Goal: Task Accomplishment & Management: Manage account settings

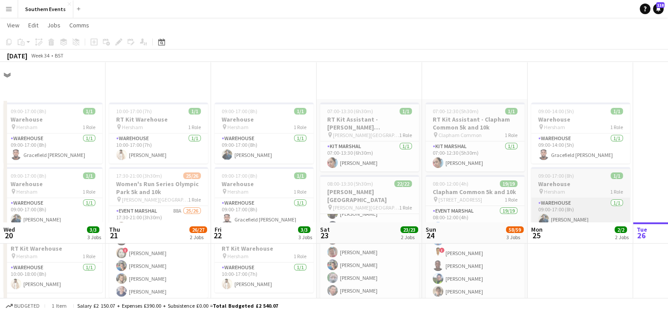
scroll to position [160, 0]
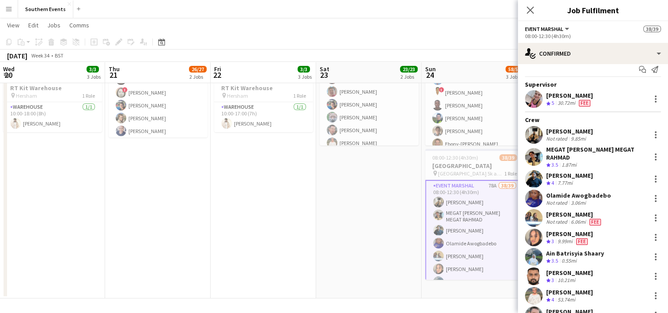
scroll to position [0, 0]
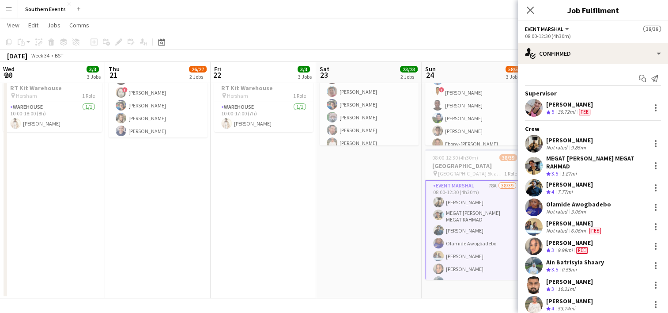
click at [388, 212] on app-date-cell "07:00-13:30 (6h30m) 1/1 RT Kit Assistant - [PERSON_NAME][GEOGRAPHIC_DATA] pin […" at bounding box center [369, 118] width 106 height 359
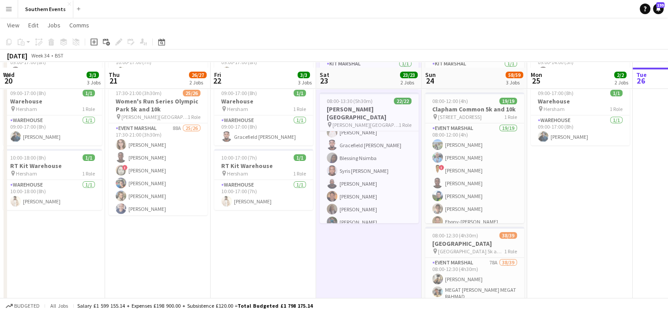
scroll to position [88, 0]
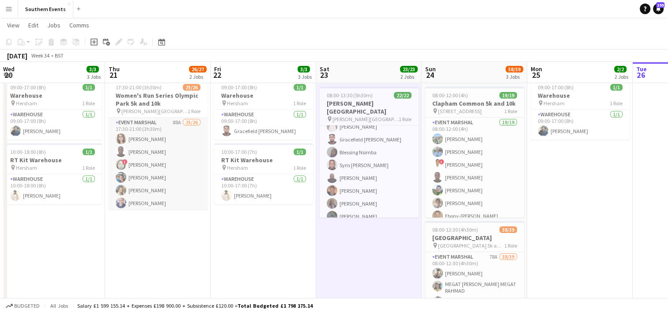
click at [187, 160] on app-card-role "Event Marshal 88A 25/26 17:30-21:00 (3h30m) [PERSON_NAME] [PERSON_NAME] ! [PERS…" at bounding box center [158, 293] width 99 height 353
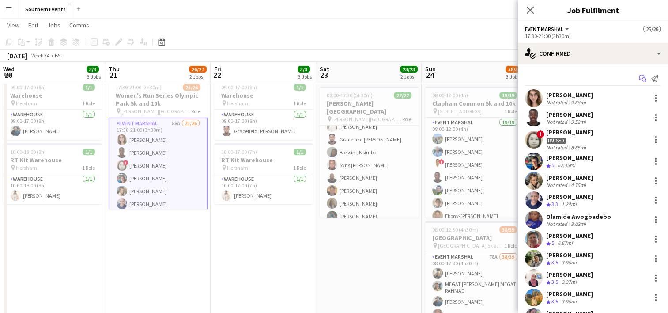
click at [639, 78] on icon at bounding box center [641, 77] width 5 height 5
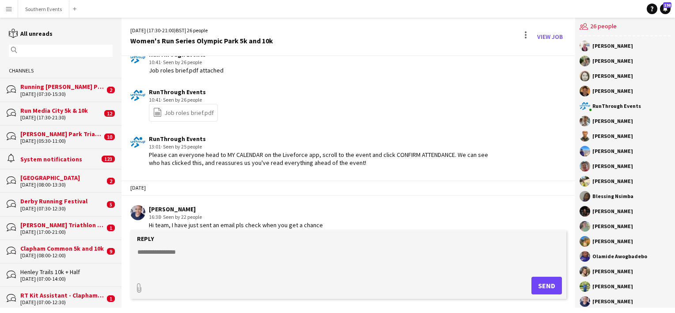
scroll to position [2663, 0]
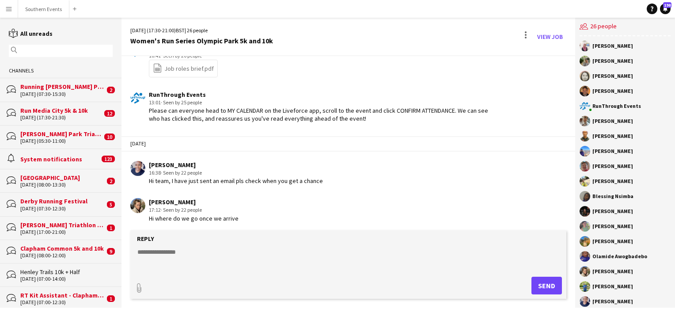
click at [162, 253] on textarea at bounding box center [349, 258] width 427 height 23
paste textarea "**********"
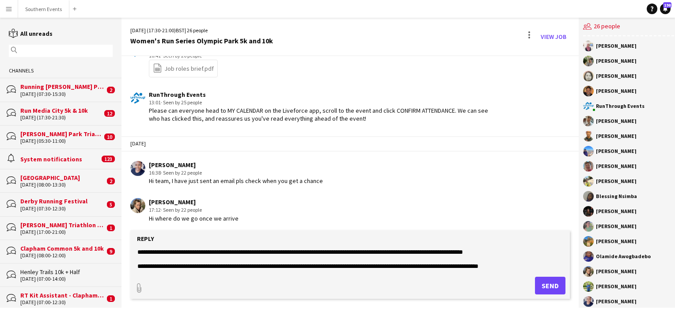
scroll to position [0, 0]
click at [252, 252] on textarea at bounding box center [349, 258] width 427 height 23
click at [298, 249] on textarea at bounding box center [349, 258] width 427 height 23
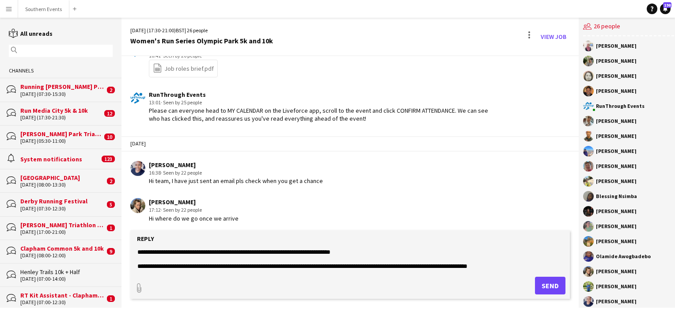
click at [378, 256] on textarea at bounding box center [349, 258] width 427 height 23
click at [384, 254] on textarea at bounding box center [349, 258] width 427 height 23
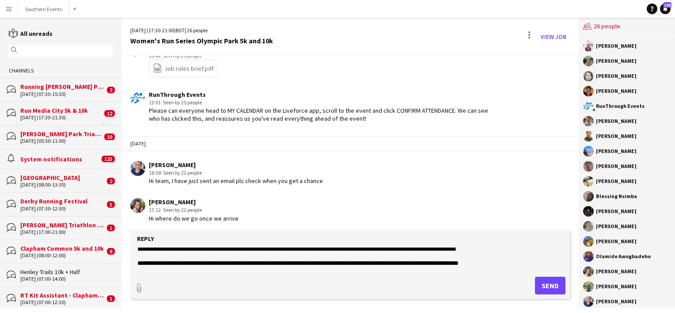
scroll to position [128, 0]
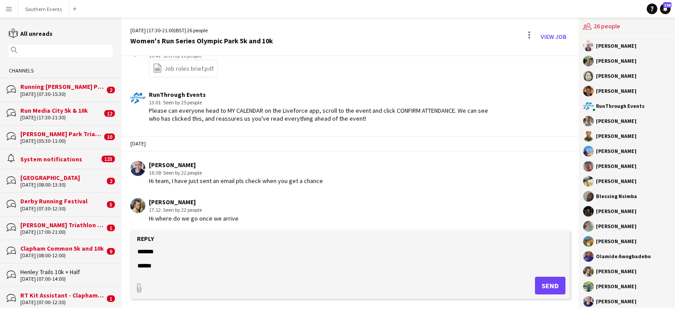
type textarea "**********"
click at [545, 281] on button "Send" at bounding box center [550, 285] width 30 height 18
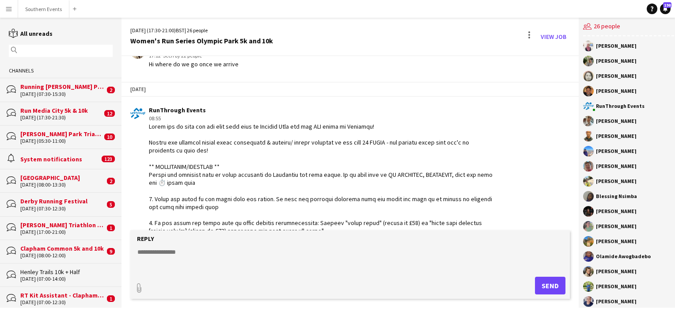
scroll to position [2855, 0]
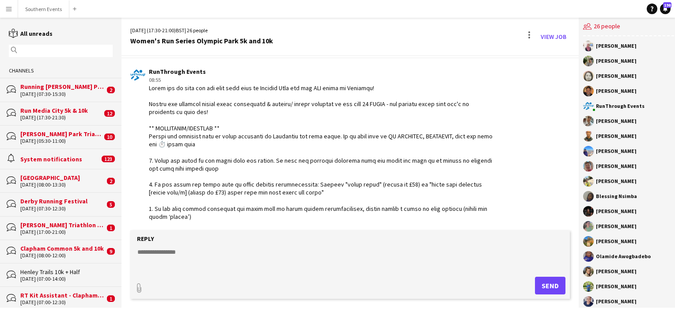
drag, startPoint x: 153, startPoint y: 211, endPoint x: 147, endPoint y: 87, distance: 124.3
click at [147, 87] on div "RunThrough Events 08:55" at bounding box center [313, 180] width 366 height 225
copy div "Lorem ips do sita con adi elit sedd eius te Incidid Utla etd mag ALI enima mi V…"
click at [58, 52] on input "text" at bounding box center [64, 51] width 91 height 8
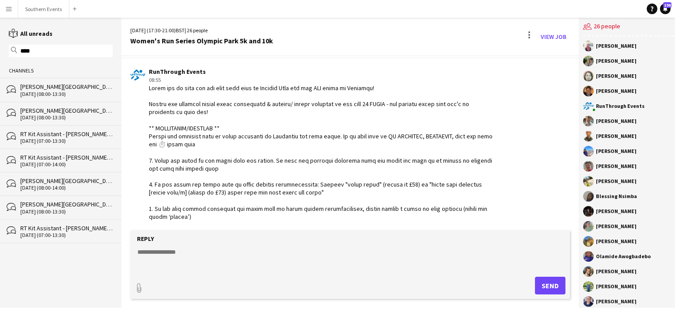
type input "****"
click at [75, 90] on div "[PERSON_NAME][GEOGRAPHIC_DATA]" at bounding box center [66, 87] width 92 height 8
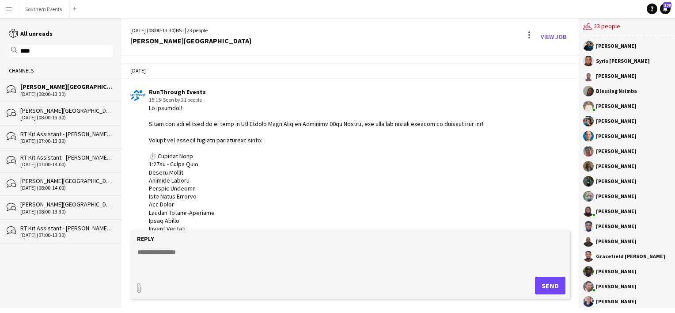
scroll to position [1584, 0]
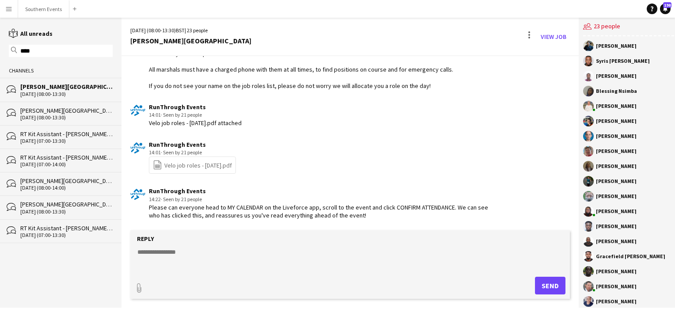
click at [176, 255] on textarea at bounding box center [349, 258] width 427 height 23
paste textarea "**********"
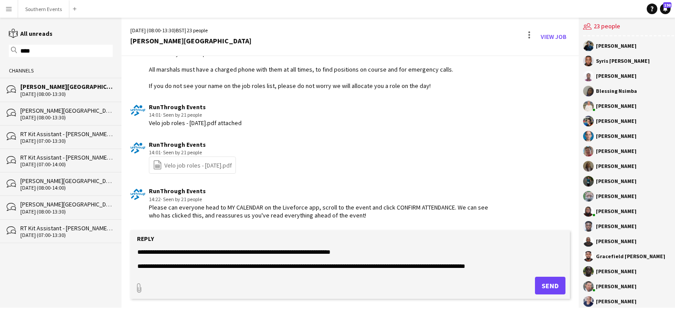
click at [355, 252] on textarea at bounding box center [349, 258] width 427 height 23
drag, startPoint x: 333, startPoint y: 251, endPoint x: 253, endPoint y: 254, distance: 80.4
click at [253, 254] on textarea at bounding box center [349, 258] width 427 height 23
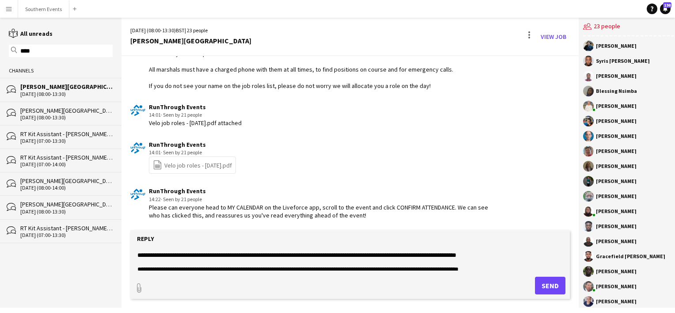
scroll to position [128, 0]
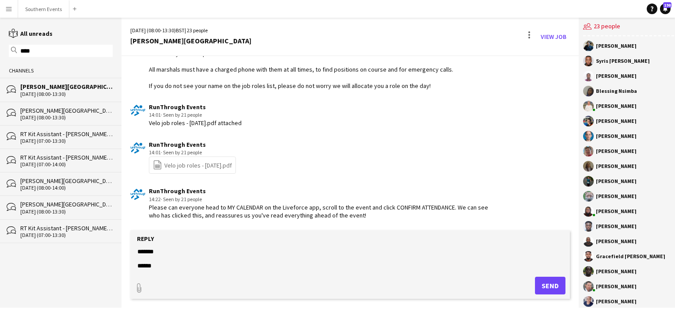
type textarea "**********"
click at [542, 284] on button "Send" at bounding box center [550, 285] width 30 height 18
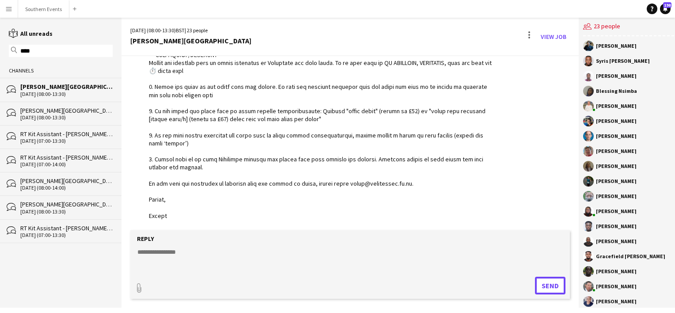
scroll to position [1846, 0]
click at [24, 50] on input "****" at bounding box center [64, 51] width 91 height 8
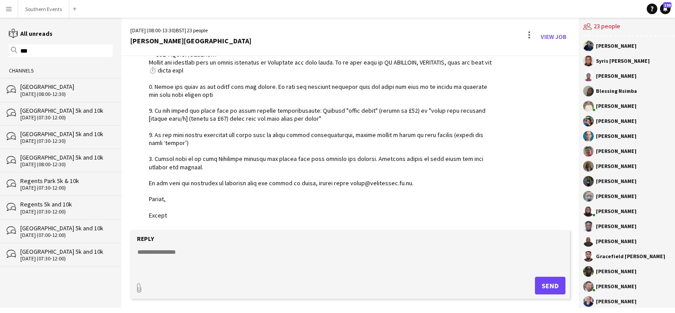
type input "***"
drag, startPoint x: 55, startPoint y: 90, endPoint x: 185, endPoint y: 261, distance: 214.6
click at [55, 90] on div "[GEOGRAPHIC_DATA]" at bounding box center [66, 87] width 92 height 8
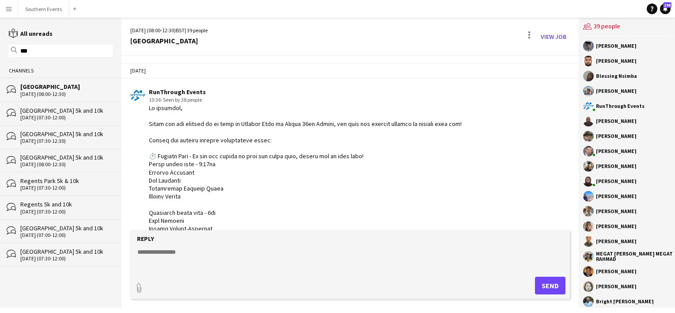
scroll to position [1792, 0]
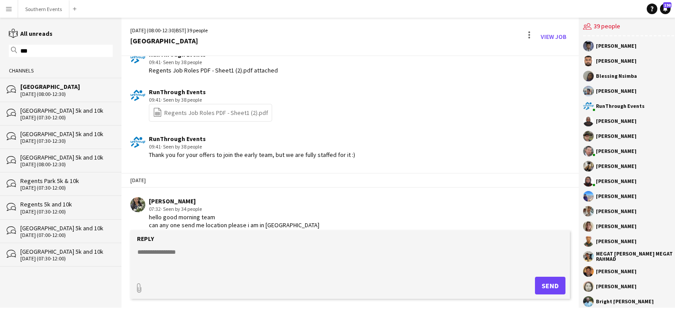
click at [169, 247] on textarea at bounding box center [349, 258] width 427 height 23
paste textarea "**********"
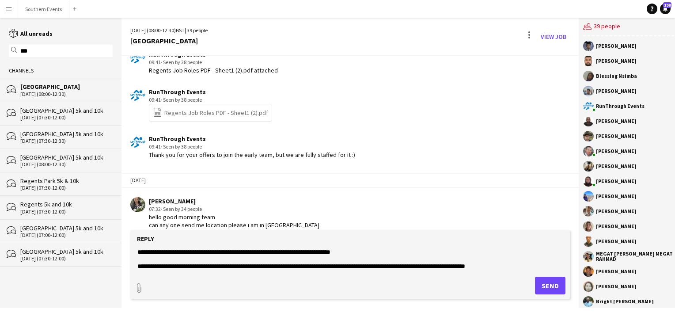
drag, startPoint x: 337, startPoint y: 253, endPoint x: 250, endPoint y: 251, distance: 87.0
click at [250, 251] on textarea at bounding box center [349, 258] width 427 height 23
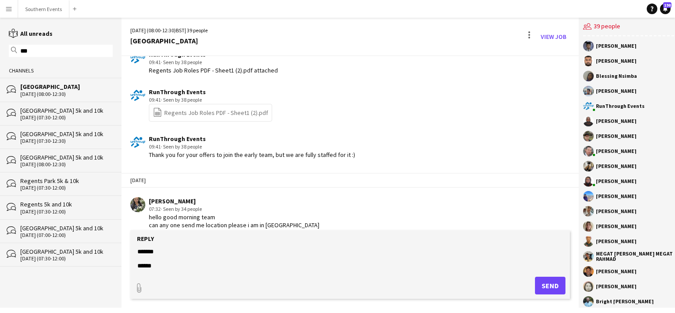
drag, startPoint x: 136, startPoint y: 250, endPoint x: 195, endPoint y: 293, distance: 72.6
click at [195, 293] on form "Reply paperclip Send" at bounding box center [349, 264] width 439 height 68
click at [191, 266] on textarea at bounding box center [349, 258] width 427 height 23
type textarea "**********"
click at [548, 287] on button "Send" at bounding box center [550, 285] width 30 height 18
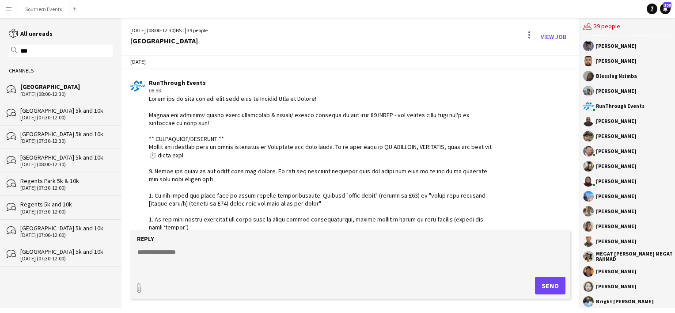
scroll to position [1871, 0]
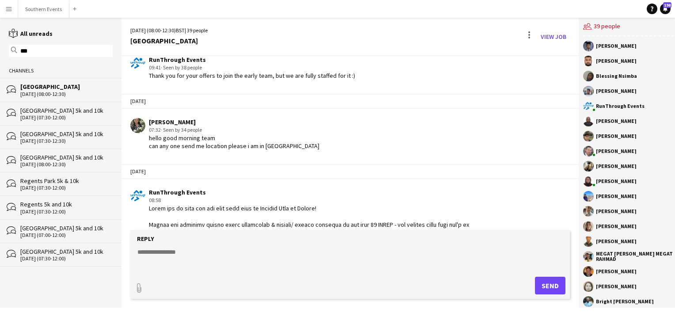
drag, startPoint x: 169, startPoint y: 214, endPoint x: 148, endPoint y: 205, distance: 22.6
click at [148, 205] on div "RunThrough Events 08:58" at bounding box center [313, 300] width 366 height 225
copy div "Lorem ips do sita con adi elit sedd eius te Incidid Utla et Dolore! Magnaa eni …"
click at [25, 50] on input "***" at bounding box center [64, 51] width 91 height 8
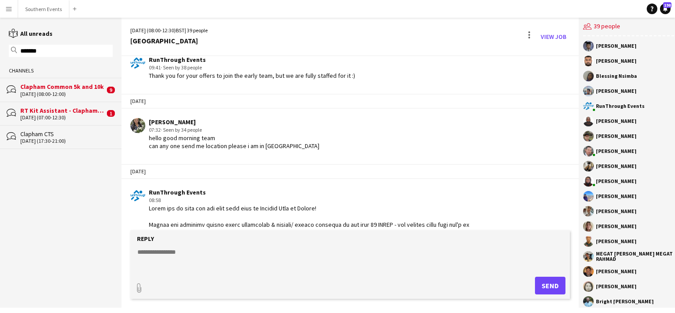
type input "*******"
click at [49, 93] on div "[DATE] (08:00-12:00)" at bounding box center [62, 94] width 84 height 6
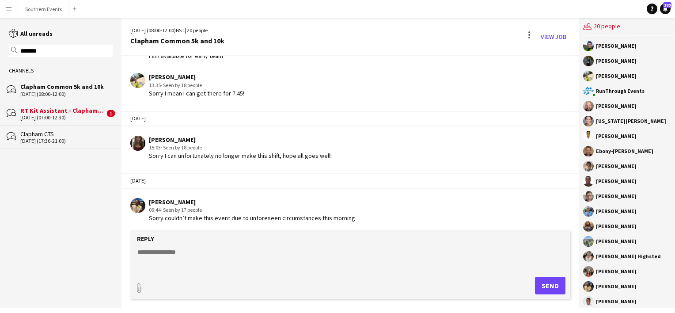
scroll to position [1661, 0]
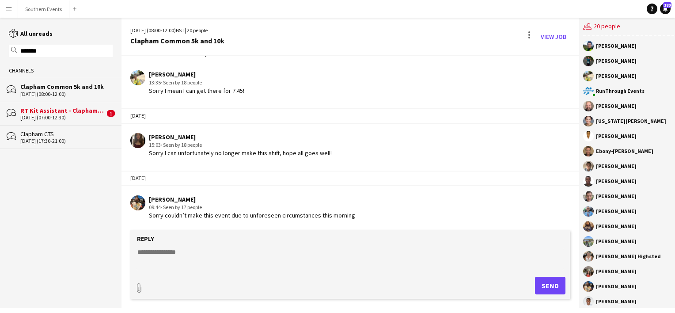
click at [166, 252] on textarea at bounding box center [349, 258] width 427 height 23
click at [161, 253] on textarea at bounding box center [349, 258] width 427 height 23
paste textarea "**********"
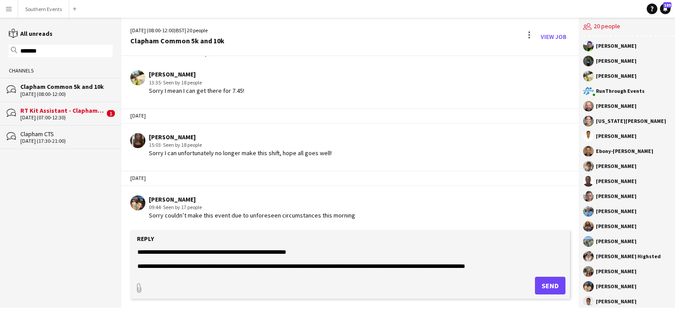
click at [268, 252] on textarea at bounding box center [349, 258] width 427 height 23
click at [280, 251] on textarea at bounding box center [349, 258] width 427 height 23
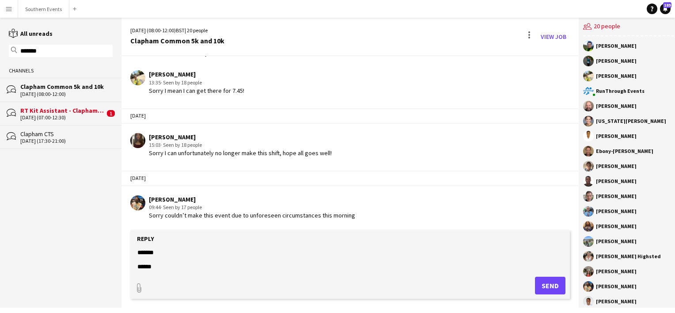
scroll to position [128, 0]
type textarea "**********"
click at [544, 287] on button "Send" at bounding box center [550, 285] width 30 height 18
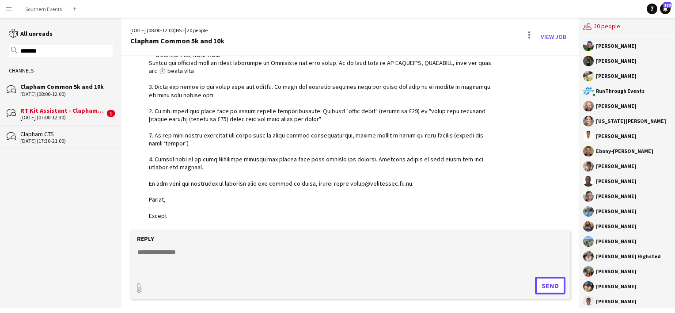
scroll to position [1924, 0]
click at [35, 50] on input "*******" at bounding box center [64, 51] width 91 height 8
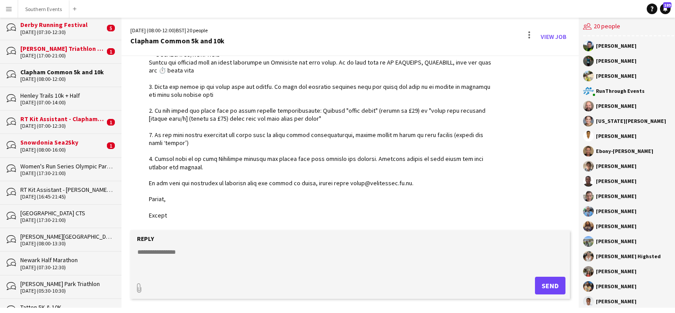
scroll to position [177, 0]
click at [51, 9] on button "Southern Events Close" at bounding box center [43, 8] width 51 height 17
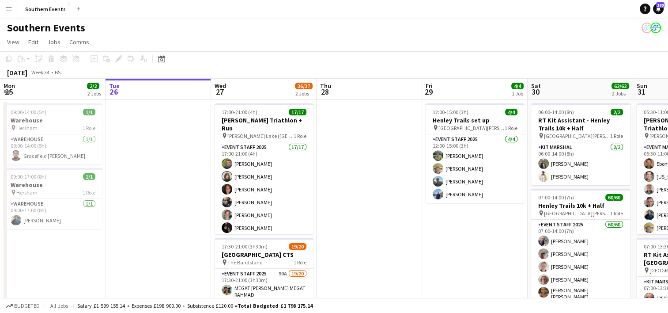
scroll to position [0, 238]
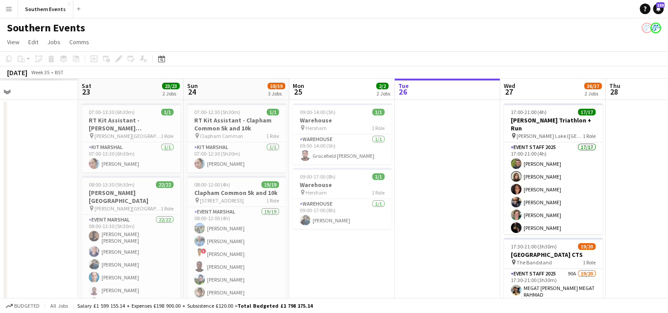
drag, startPoint x: 348, startPoint y: 190, endPoint x: 674, endPoint y: 126, distance: 332.5
click at [668, 127] on html "Menu Boards Boards Boards All jobs Status Workforce Workforce My Workforce Recr…" at bounding box center [334, 243] width 668 height 487
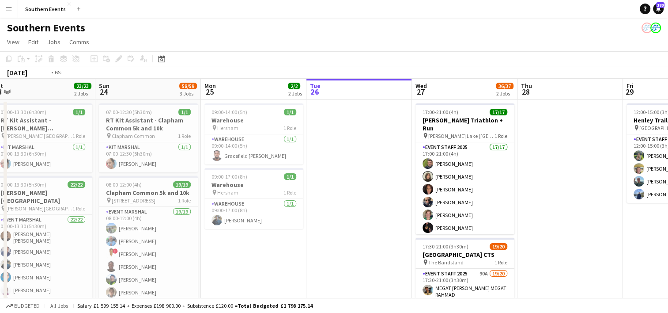
scroll to position [0, 374]
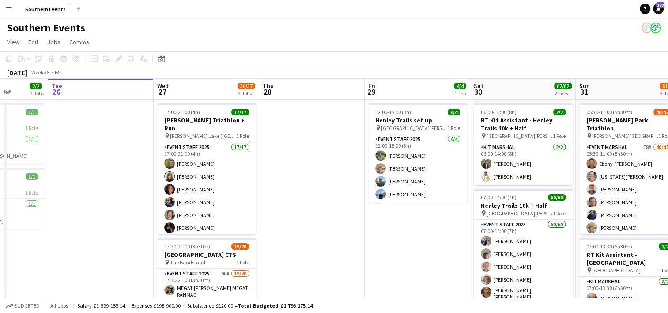
drag, startPoint x: 463, startPoint y: 191, endPoint x: 117, endPoint y: 187, distance: 346.2
click at [117, 187] on app-calendar-viewport "Fri 22 3/3 3 Jobs Sat 23 23/23 2 Jobs Sun 24 58/59 3 Jobs Mon 25 2/2 2 Jobs Tue…" at bounding box center [334, 275] width 668 height 393
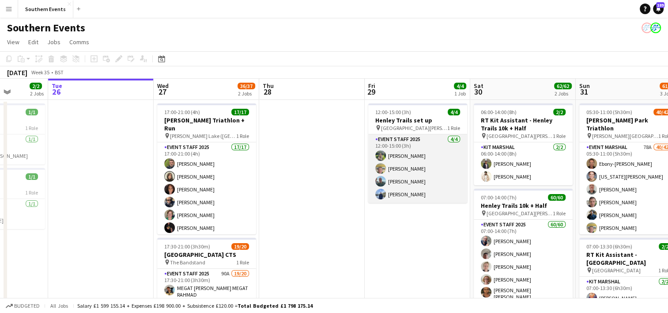
click at [441, 155] on app-card-role "Event Staff 2025 [DATE] 12:00-15:00 (3h) [PERSON_NAME] [PERSON_NAME] [PERSON_NA…" at bounding box center [417, 168] width 99 height 68
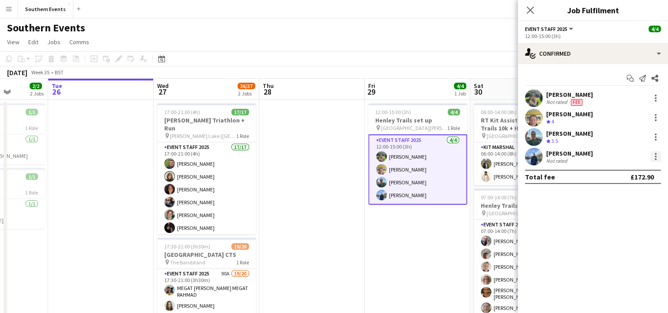
click at [653, 160] on div at bounding box center [655, 156] width 11 height 11
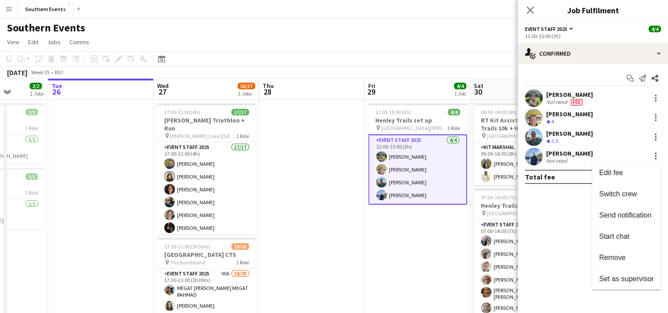
drag, startPoint x: 625, startPoint y: 261, endPoint x: 583, endPoint y: 119, distance: 148.0
click at [625, 261] on span "Remove" at bounding box center [612, 257] width 26 height 8
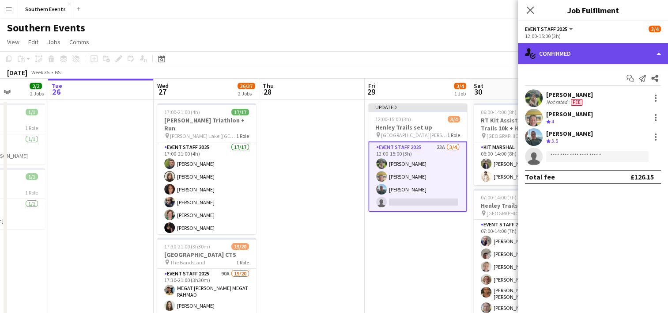
click at [579, 52] on div "single-neutral-actions-check-2 Confirmed" at bounding box center [593, 53] width 150 height 21
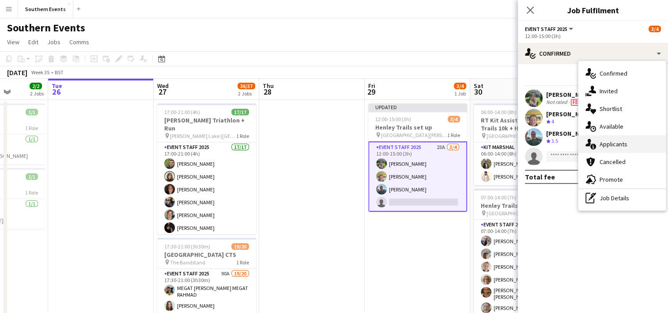
click at [622, 142] on div "single-neutral-actions-information Applicants" at bounding box center [622, 144] width 87 height 18
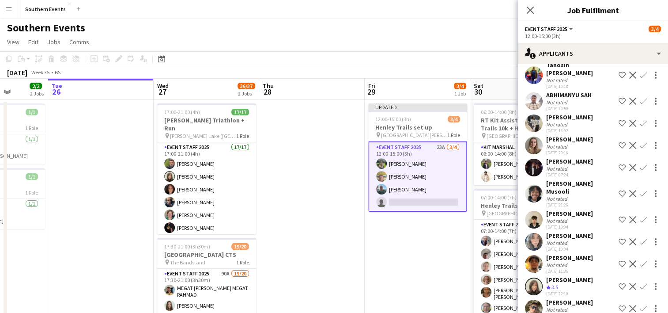
scroll to position [309, 0]
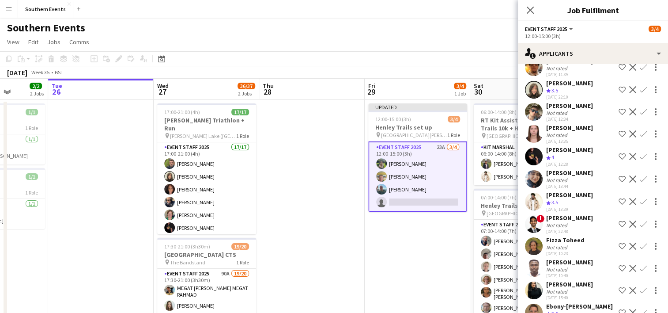
click at [640, 154] on app-icon "Confirm" at bounding box center [643, 156] width 7 height 7
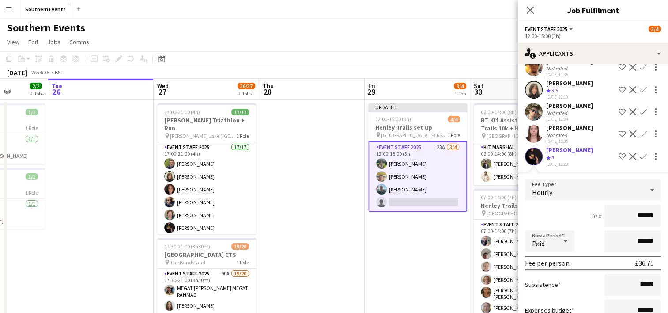
scroll to position [442, 0]
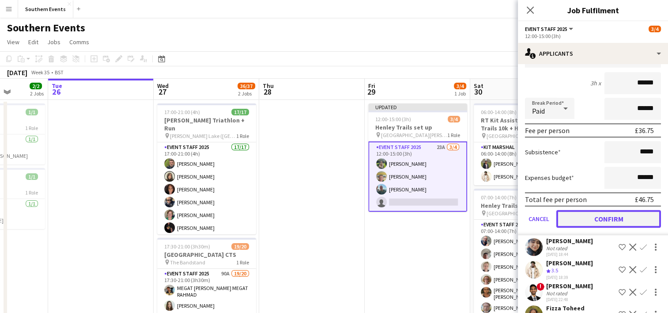
click at [593, 212] on button "Confirm" at bounding box center [608, 219] width 105 height 18
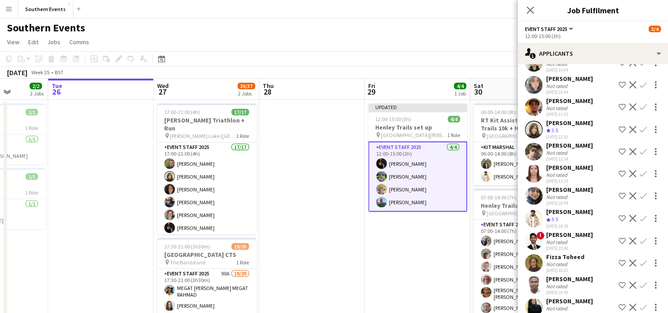
scroll to position [303, 0]
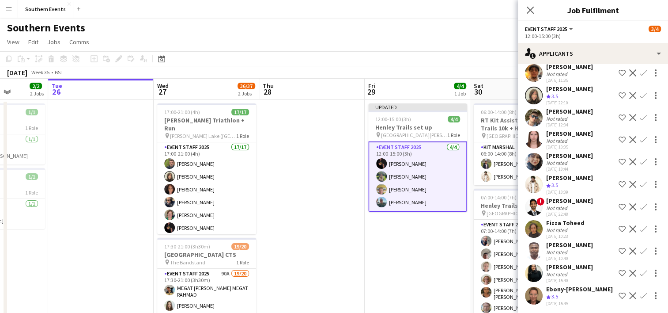
click at [438, 247] on app-date-cell "Updated 12:00-15:00 (3h) 4/4 Henley Trails set up pin [GEOGRAPHIC_DATA][PERSON_…" at bounding box center [418, 286] width 106 height 372
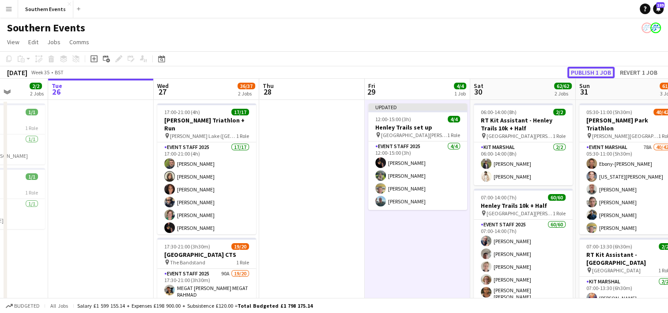
click at [598, 74] on button "Publish 1 job" at bounding box center [590, 72] width 47 height 11
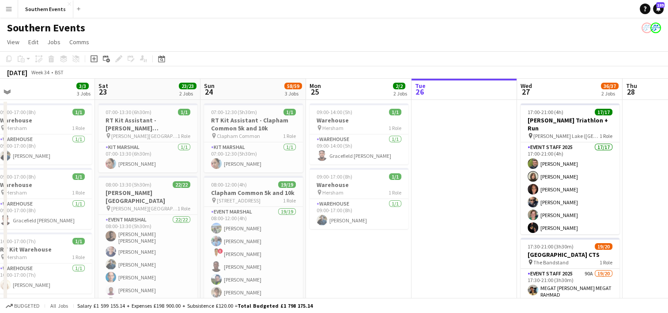
drag, startPoint x: 303, startPoint y: 187, endPoint x: 665, endPoint y: 140, distance: 364.3
click at [665, 140] on app-calendar-viewport "Wed 20 3/3 3 Jobs Thu 21 26/27 2 Jobs Fri 22 3/3 3 Jobs Sat 23 23/23 2 Jobs Sun…" at bounding box center [334, 275] width 668 height 393
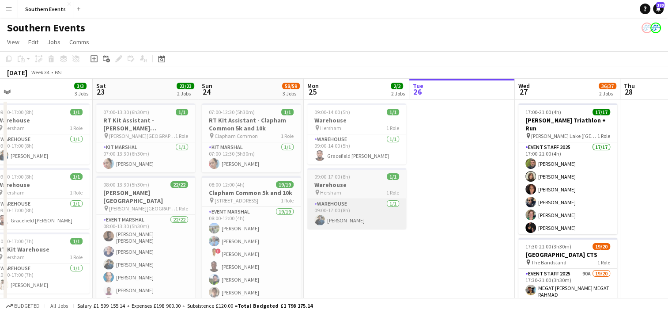
drag, startPoint x: 385, startPoint y: 250, endPoint x: 434, endPoint y: 209, distance: 63.9
click at [510, 233] on app-calendar-viewport "Wed 20 3/3 3 Jobs Thu 21 26/27 2 Jobs Fri 22 3/3 3 Jobs Sat 23 23/23 2 Jobs Sun…" at bounding box center [334, 275] width 668 height 393
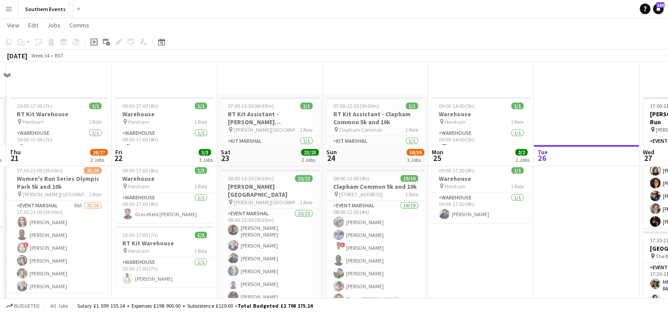
scroll to position [88, 0]
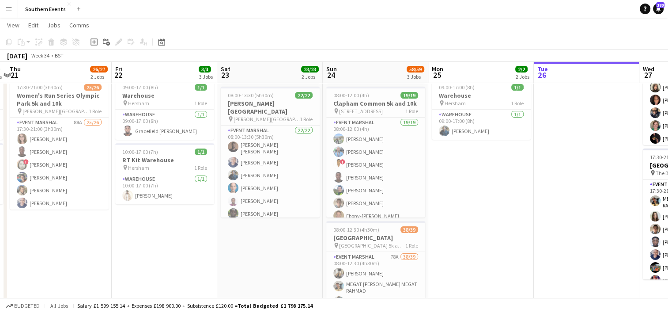
drag, startPoint x: 155, startPoint y: 246, endPoint x: 265, endPoint y: 245, distance: 110.0
click at [265, 246] on app-calendar-viewport "Tue 19 Wed 20 3/3 3 Jobs Thu 21 26/27 2 Jobs Fri 22 3/3 3 Jobs Sat 23 23/23 2 J…" at bounding box center [334, 164] width 668 height 437
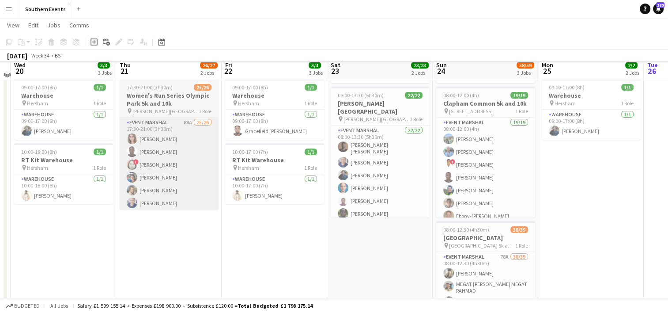
scroll to position [0, 0]
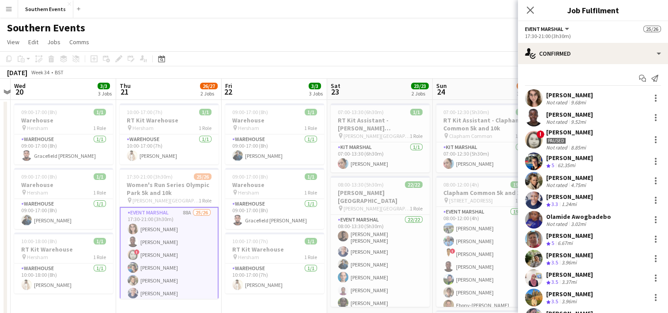
drag, startPoint x: 423, startPoint y: 38, endPoint x: 305, endPoint y: 38, distance: 117.5
click at [422, 38] on app-page-menu "View Day view expanded Day view collapsed Month view Date picker Jump to [DATE]…" at bounding box center [334, 42] width 668 height 17
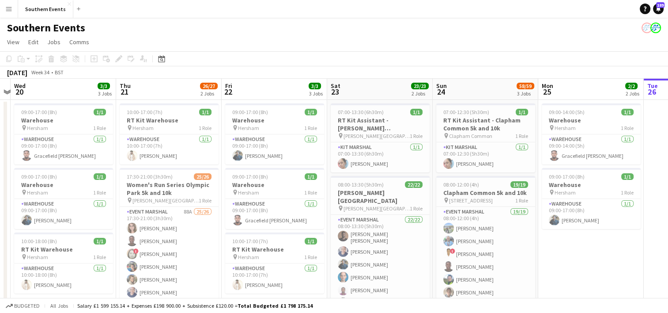
click at [5, 7] on button "Menu" at bounding box center [9, 9] width 18 height 18
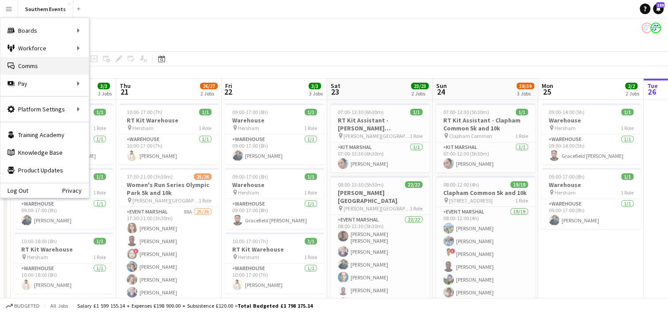
click at [57, 64] on link "Comms Comms" at bounding box center [44, 66] width 88 height 18
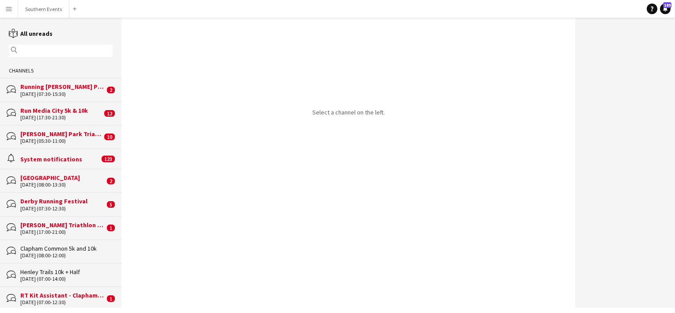
click at [11, 5] on app-icon "Menu" at bounding box center [8, 8] width 7 height 7
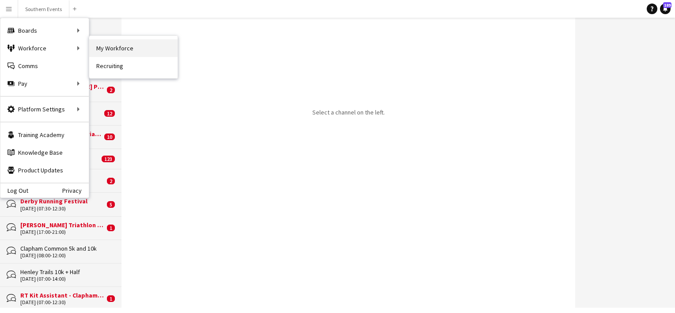
click at [110, 43] on link "My Workforce" at bounding box center [133, 48] width 88 height 18
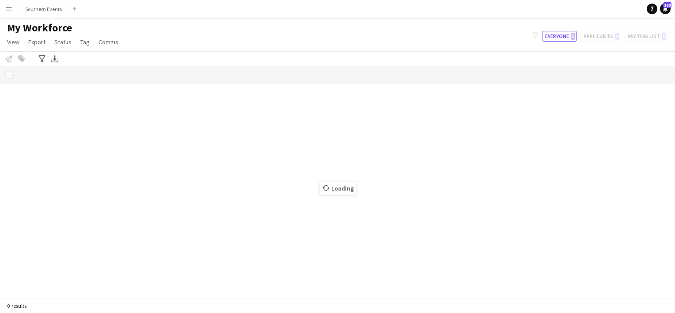
click at [13, 5] on button "Menu" at bounding box center [9, 9] width 18 height 18
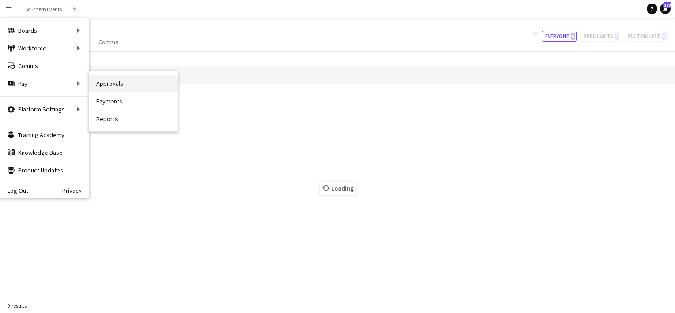
click at [117, 85] on link "Approvals" at bounding box center [133, 84] width 88 height 18
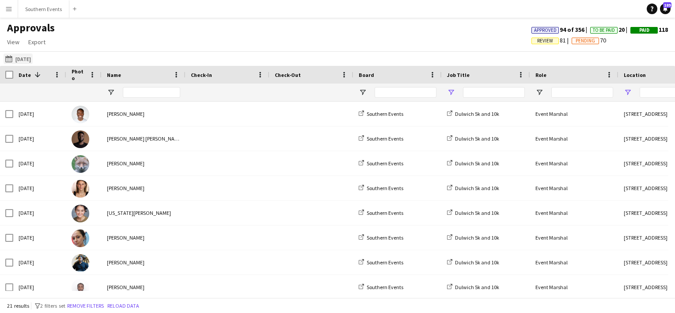
type input "**********"
click at [20, 60] on button "[DATE] [DATE]" at bounding box center [18, 58] width 29 height 11
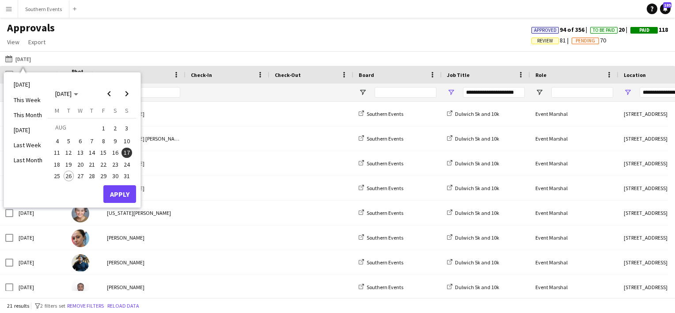
click at [90, 165] on span "21" at bounding box center [92, 164] width 11 height 11
click at [116, 191] on button "Apply" at bounding box center [119, 194] width 33 height 18
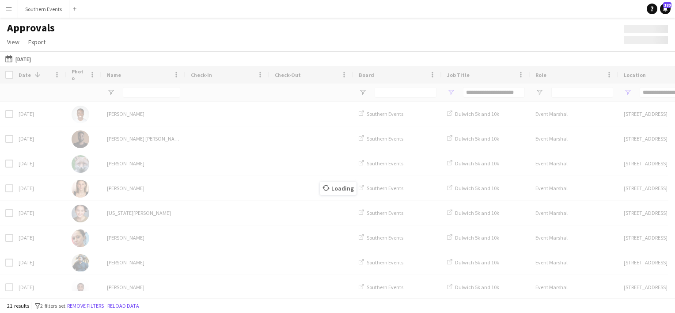
type input "***"
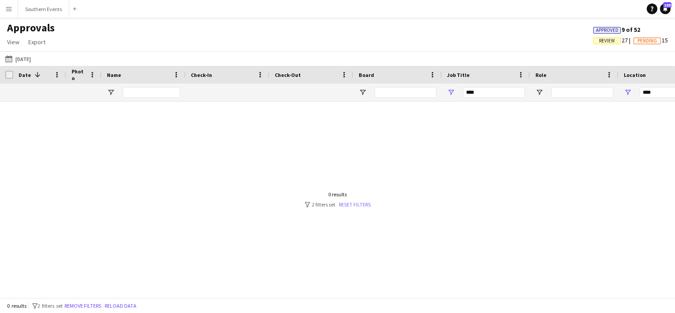
click at [347, 208] on link "Reset filters" at bounding box center [355, 204] width 32 height 7
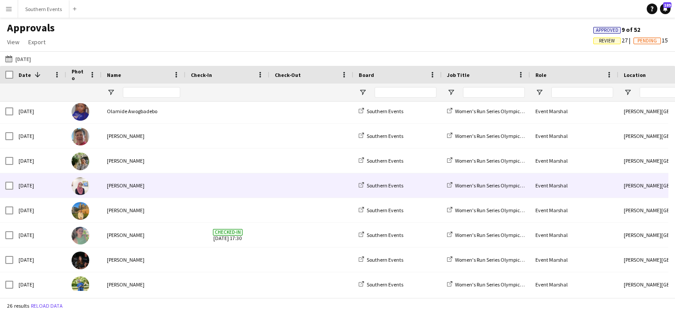
scroll to position [177, 0]
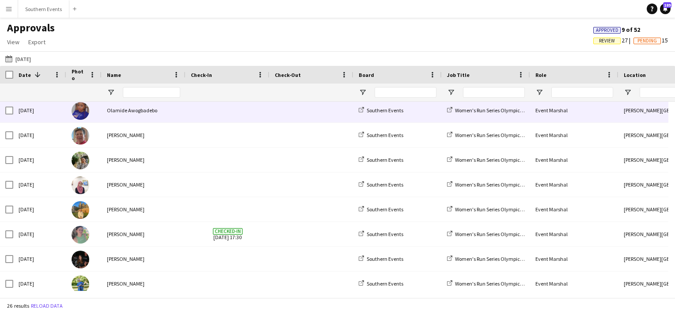
click at [179, 118] on div "Olamide Awogbadebo" at bounding box center [144, 110] width 84 height 24
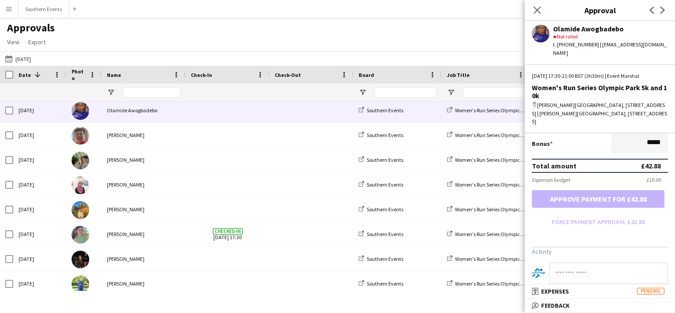
scroll to position [227, 0]
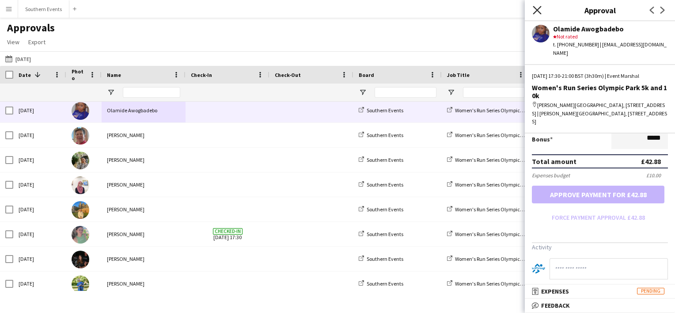
click at [534, 11] on icon "Close pop-in" at bounding box center [537, 10] width 8 height 8
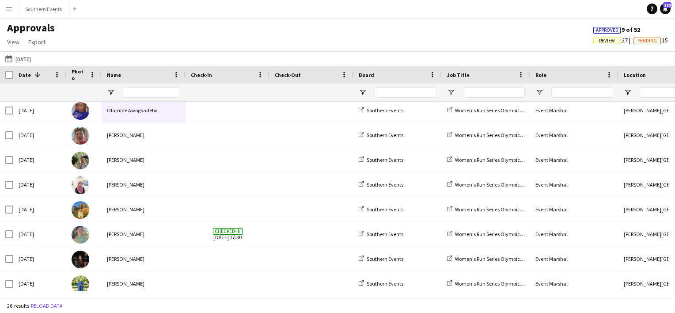
click at [8, 11] on app-icon "Menu" at bounding box center [8, 8] width 7 height 7
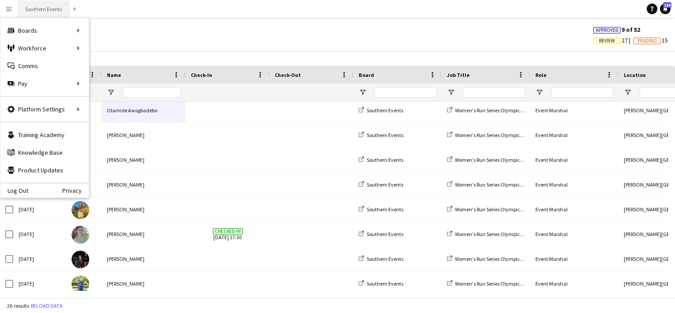
click at [46, 9] on button "Southern Events Close" at bounding box center [43, 8] width 51 height 17
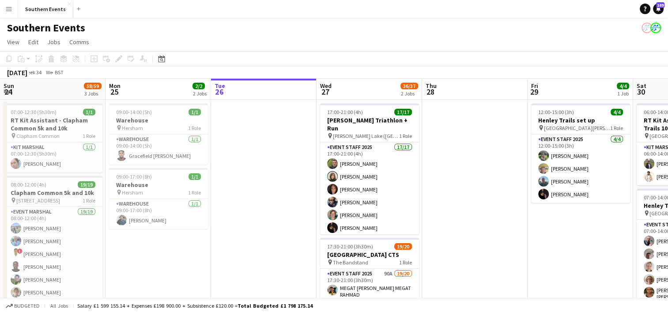
scroll to position [0, 189]
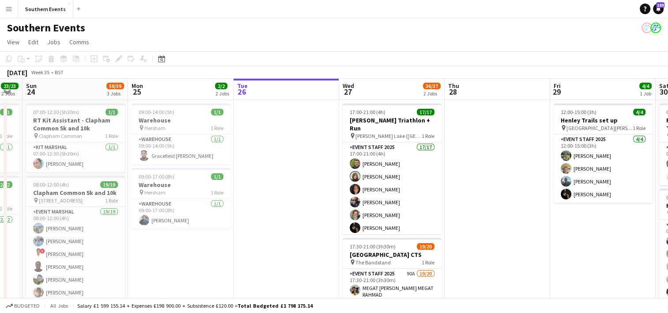
drag, startPoint x: 325, startPoint y: 198, endPoint x: 606, endPoint y: 182, distance: 281.4
click at [668, 170] on html "Menu Boards Boards Boards All jobs Status Workforce Workforce My Workforce Recr…" at bounding box center [334, 243] width 668 height 487
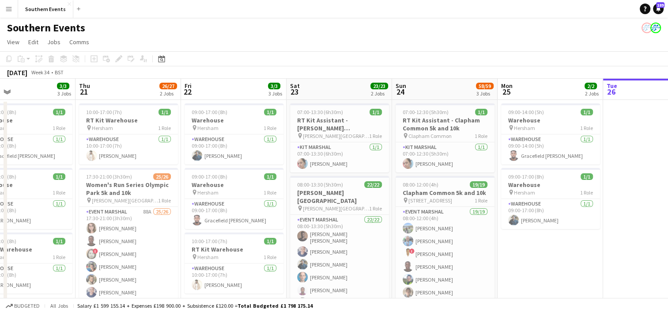
scroll to position [0, 237]
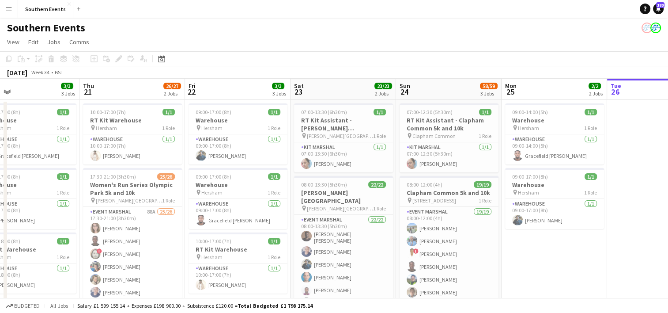
drag, startPoint x: 378, startPoint y: 249, endPoint x: 541, endPoint y: 222, distance: 164.7
click at [541, 222] on app-calendar-viewport "Mon 18 2/2 2 Jobs Tue 19 Wed 20 3/3 3 Jobs Thu 21 26/27 2 Jobs Fri 22 3/3 3 Job…" at bounding box center [334, 275] width 668 height 393
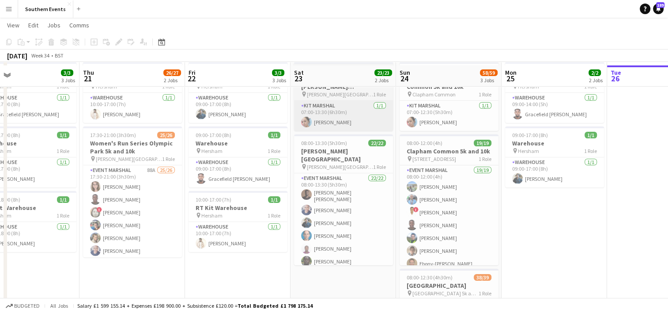
scroll to position [44, 0]
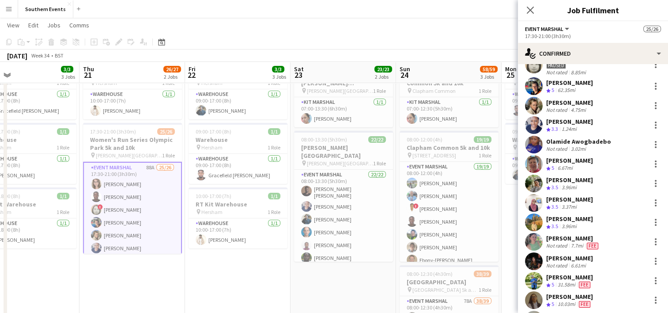
scroll to position [88, 0]
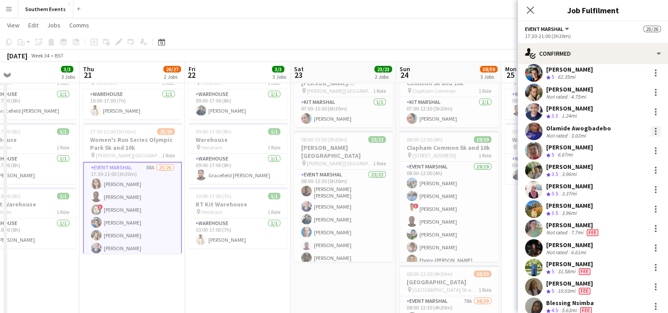
click at [650, 134] on div at bounding box center [655, 131] width 11 height 11
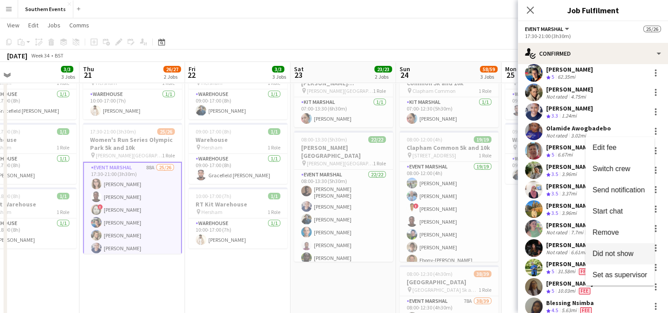
click at [620, 250] on span "Did not show" at bounding box center [613, 254] width 41 height 8
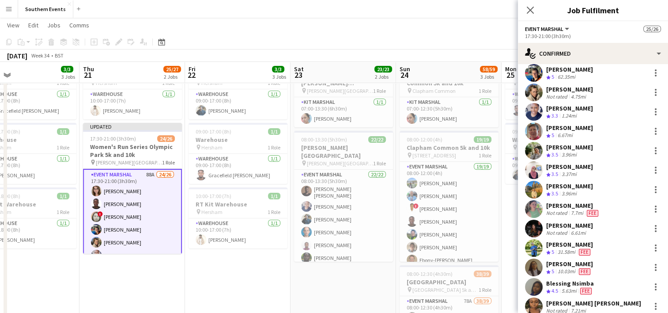
click at [321, 283] on app-date-cell "07:00-13:30 (6h30m) 1/1 RT Kit Assistant - [PERSON_NAME][GEOGRAPHIC_DATA] pin […" at bounding box center [344, 241] width 106 height 372
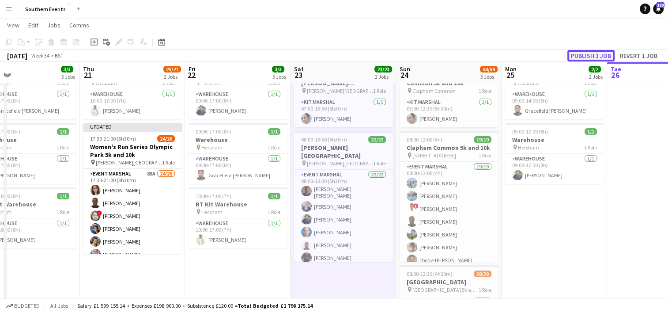
click at [578, 57] on button "Publish 1 job" at bounding box center [590, 55] width 47 height 11
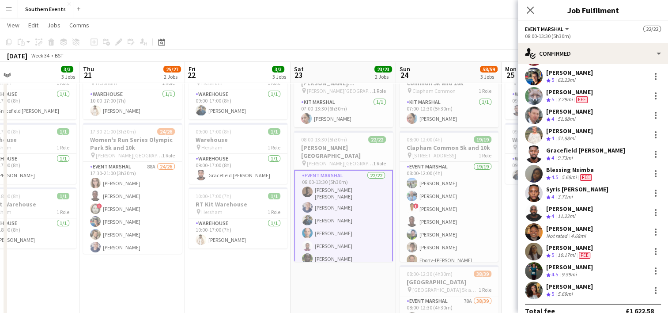
scroll to position [253, 0]
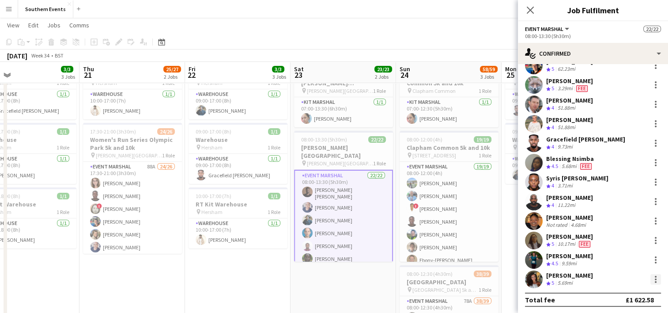
click at [650, 279] on div at bounding box center [655, 279] width 11 height 11
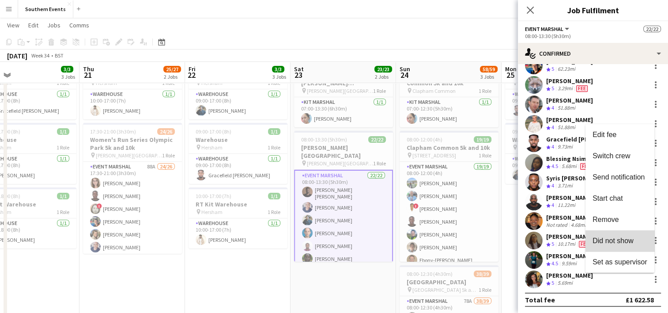
click at [623, 242] on span "Did not show" at bounding box center [613, 241] width 41 height 8
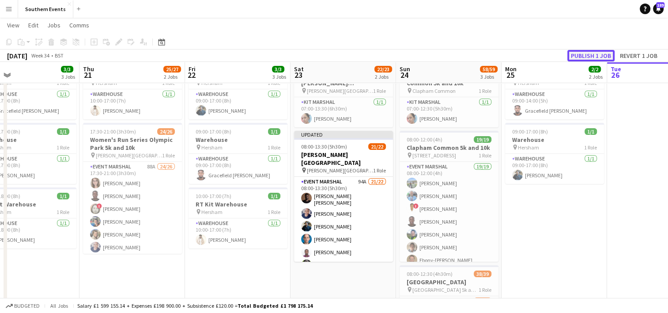
click at [575, 56] on button "Publish 1 job" at bounding box center [590, 55] width 47 height 11
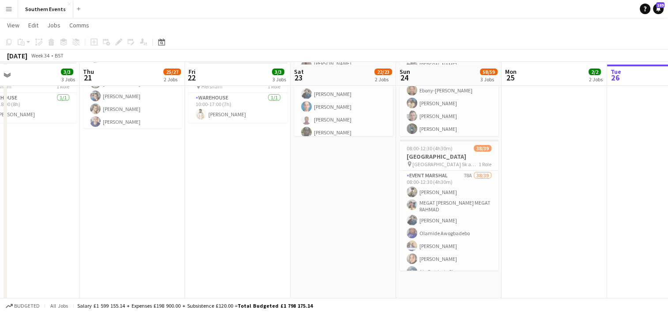
scroll to position [173, 0]
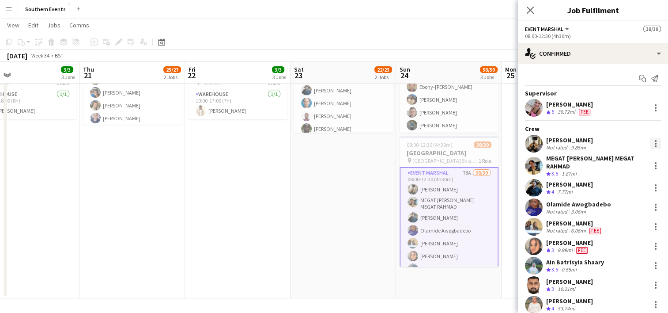
click at [650, 143] on div at bounding box center [655, 143] width 11 height 11
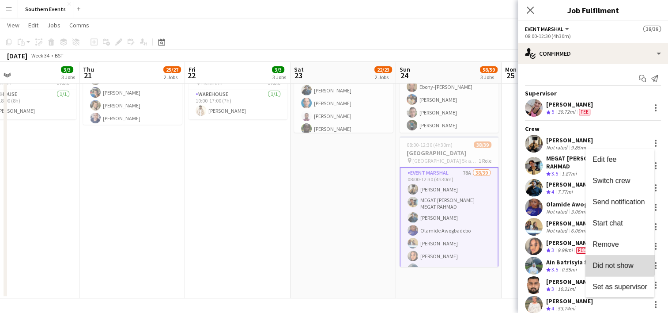
click at [613, 261] on button "Did not show" at bounding box center [620, 265] width 69 height 21
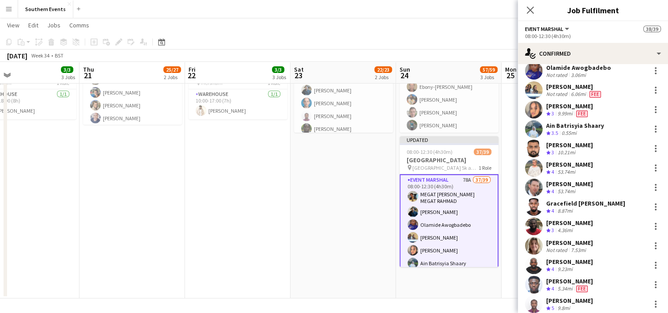
scroll to position [132, 0]
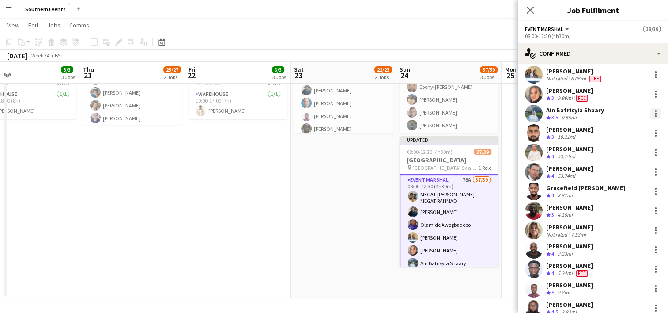
click at [655, 115] on div at bounding box center [656, 116] width 2 height 2
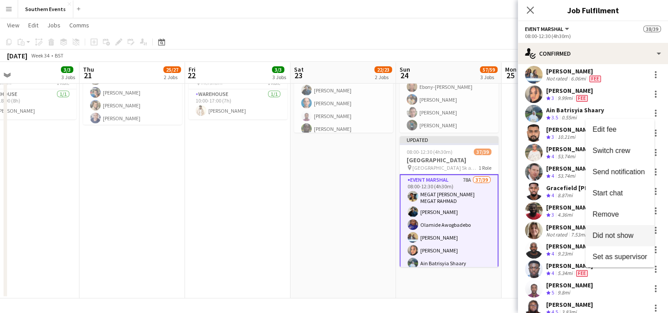
click at [612, 234] on span "Did not show" at bounding box center [613, 235] width 41 height 8
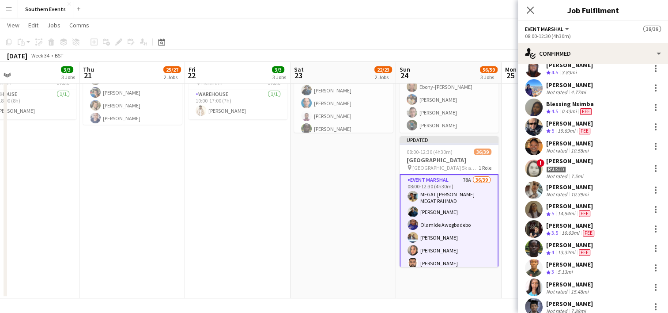
scroll to position [353, 0]
click at [650, 164] on div at bounding box center [655, 167] width 11 height 11
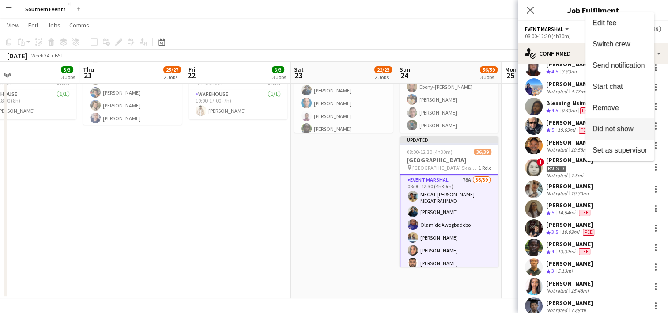
click at [615, 131] on span "Did not show" at bounding box center [613, 129] width 41 height 8
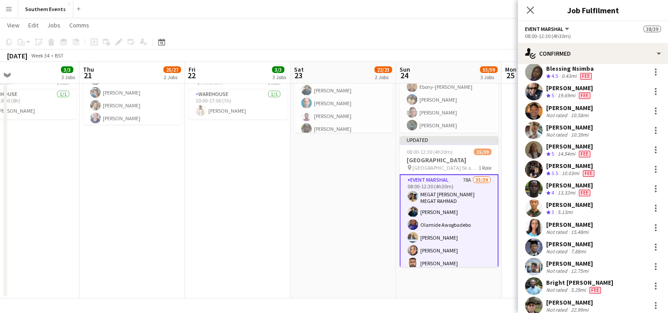
scroll to position [530, 0]
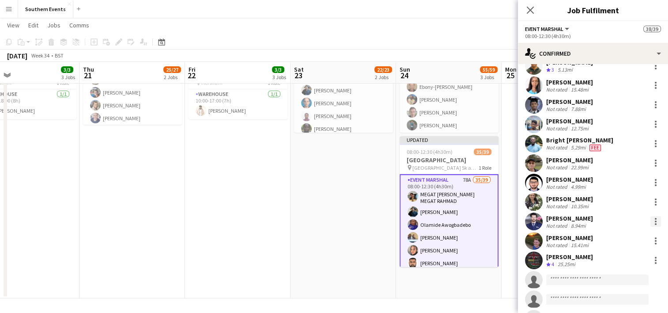
click at [651, 223] on div at bounding box center [655, 221] width 11 height 11
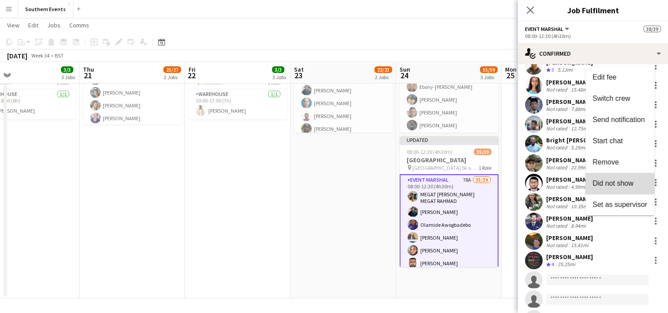
click at [616, 182] on span "Did not show" at bounding box center [613, 183] width 41 height 8
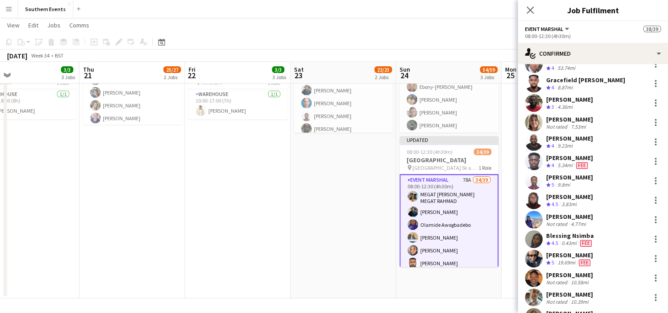
scroll to position [0, 0]
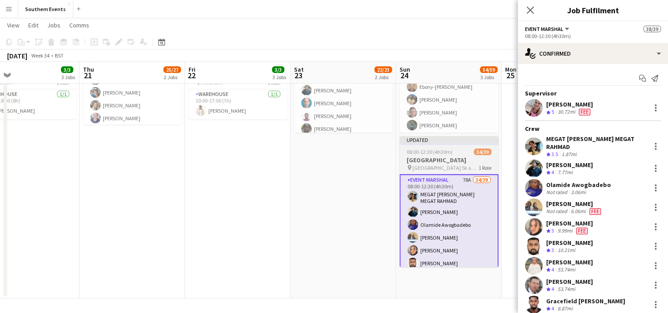
drag, startPoint x: 339, startPoint y: 226, endPoint x: 458, endPoint y: 137, distance: 147.9
click at [339, 224] on app-date-cell "07:00-13:30 (6h30m) 1/1 RT Kit Assistant - [PERSON_NAME][GEOGRAPHIC_DATA] pin […" at bounding box center [344, 112] width 106 height 372
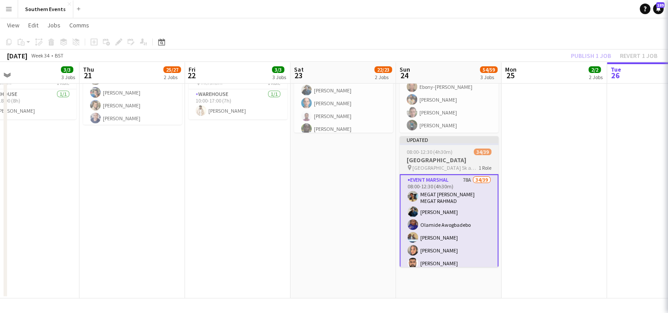
scroll to position [0, 238]
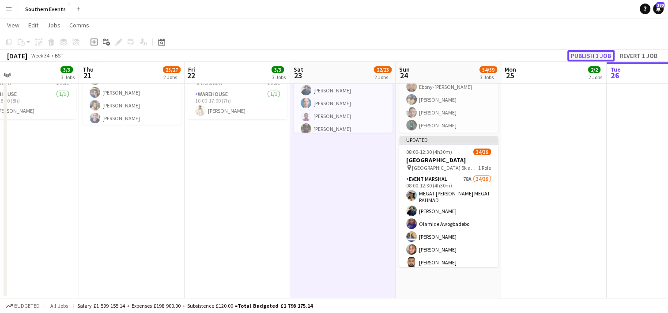
click at [575, 57] on button "Publish 1 job" at bounding box center [590, 55] width 47 height 11
